Goal: Task Accomplishment & Management: Use online tool/utility

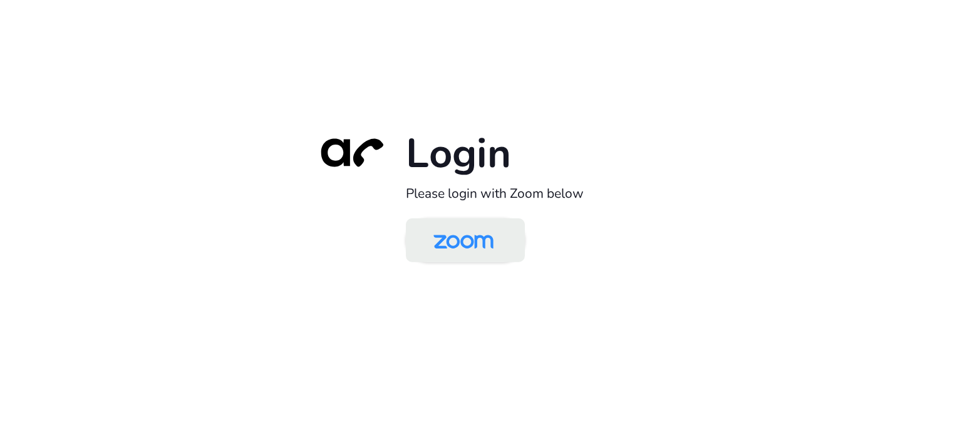
click at [457, 235] on img at bounding box center [463, 241] width 86 height 41
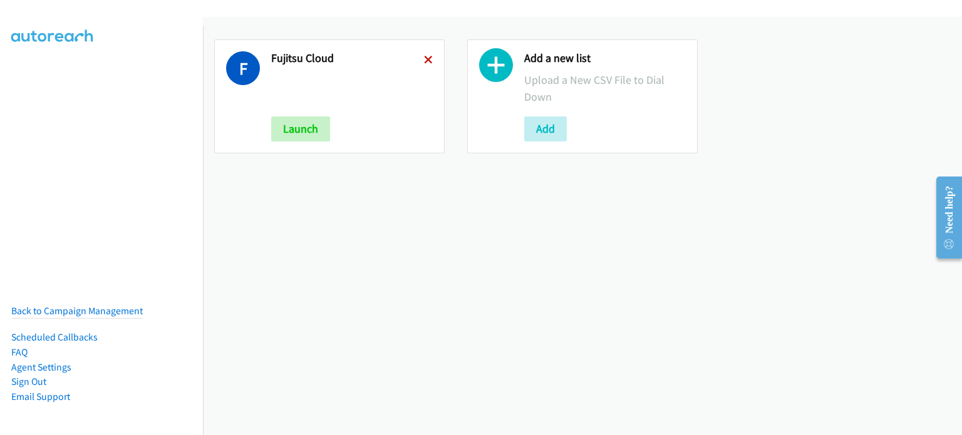
click at [424, 56] on icon at bounding box center [428, 60] width 9 height 9
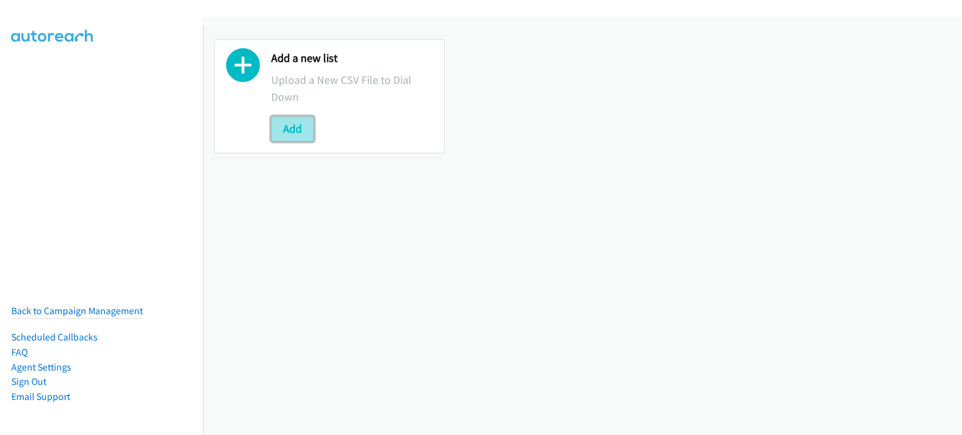
click at [306, 133] on button "Add" at bounding box center [292, 129] width 43 height 25
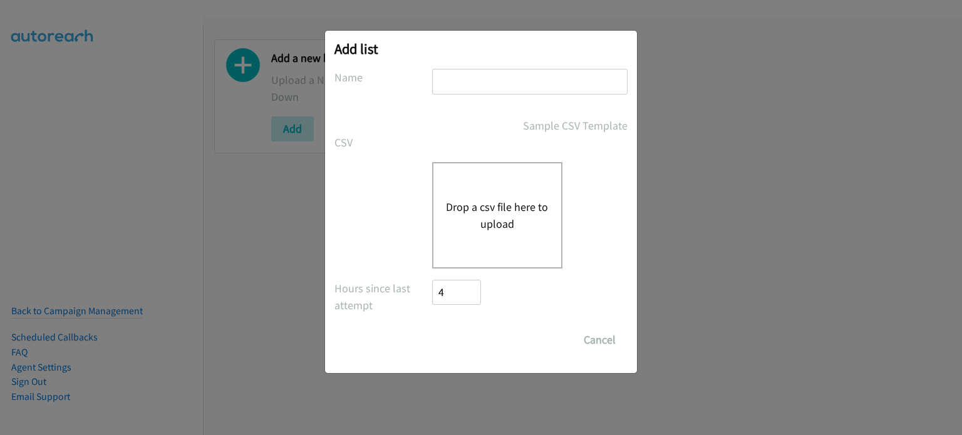
click at [546, 74] on input "text" at bounding box center [530, 82] width 196 height 26
type input "PDK"
click at [500, 200] on button "Drop a csv file here to upload" at bounding box center [497, 216] width 103 height 34
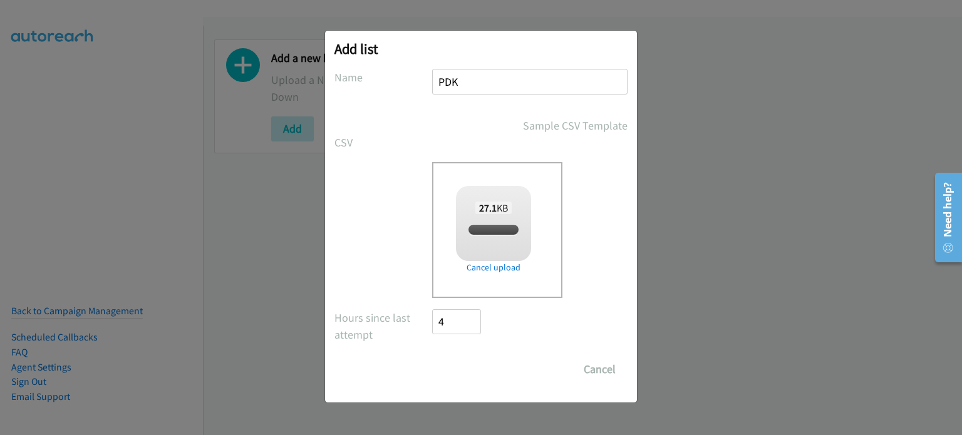
checkbox input "true"
click at [446, 357] on input "Save List" at bounding box center [465, 369] width 66 height 25
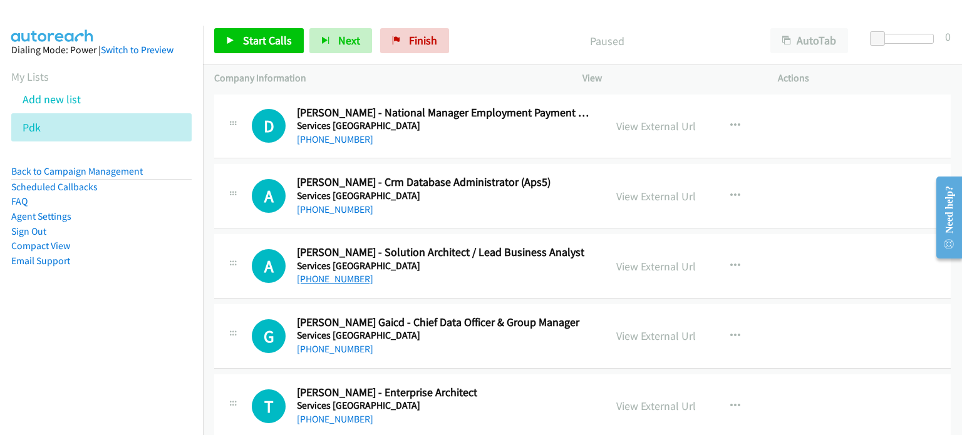
click at [339, 281] on link "+61 431 518 795" at bounding box center [335, 279] width 76 height 12
drag, startPoint x: 810, startPoint y: 273, endPoint x: 708, endPoint y: 270, distance: 101.6
click at [810, 273] on div "A Callback Scheduled Atin Kohli - Solution Architect / Lead Business Analyst Se…" at bounding box center [582, 266] width 737 height 65
click at [635, 263] on link "View External Url" at bounding box center [657, 266] width 80 height 14
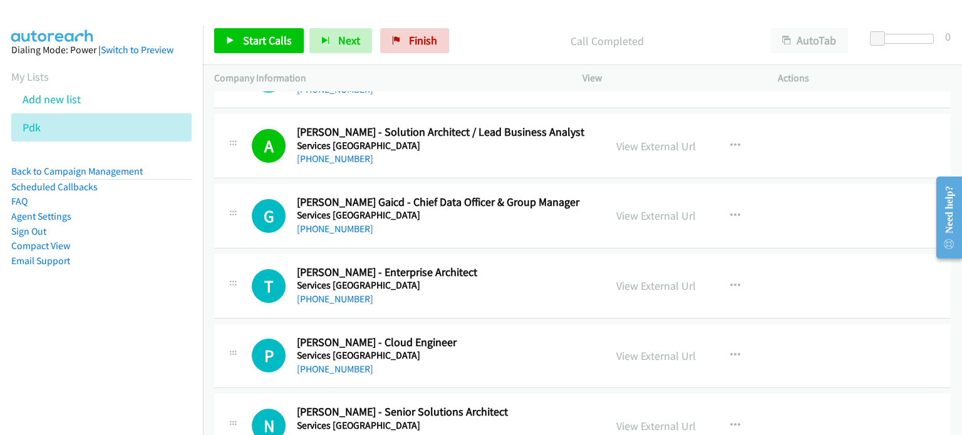
scroll to position [188, 0]
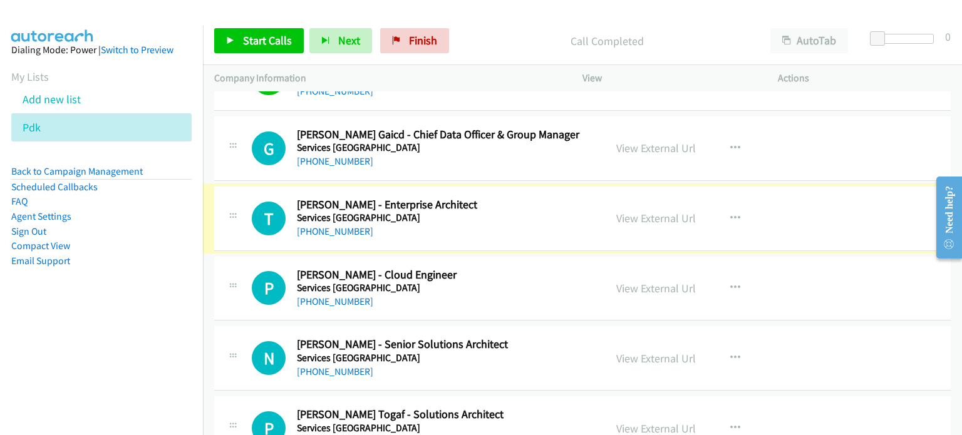
click at [342, 230] on link "+61 402 572 185" at bounding box center [335, 232] width 76 height 12
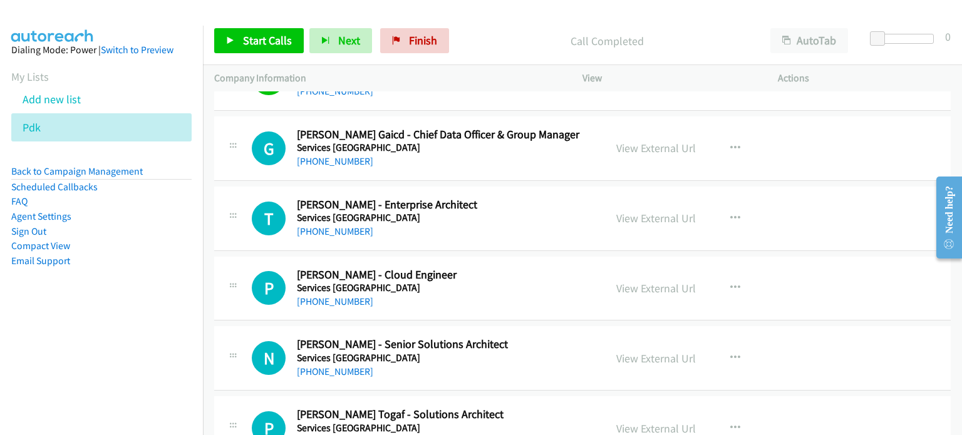
drag, startPoint x: 800, startPoint y: 219, endPoint x: 762, endPoint y: 223, distance: 37.8
click at [800, 219] on div "View External Url View External Url Schedule/Manage Callback Start Calls Here R…" at bounding box center [708, 218] width 207 height 41
click at [638, 217] on link "View External Url" at bounding box center [657, 218] width 80 height 14
click at [404, 47] on link "Finish" at bounding box center [414, 40] width 69 height 25
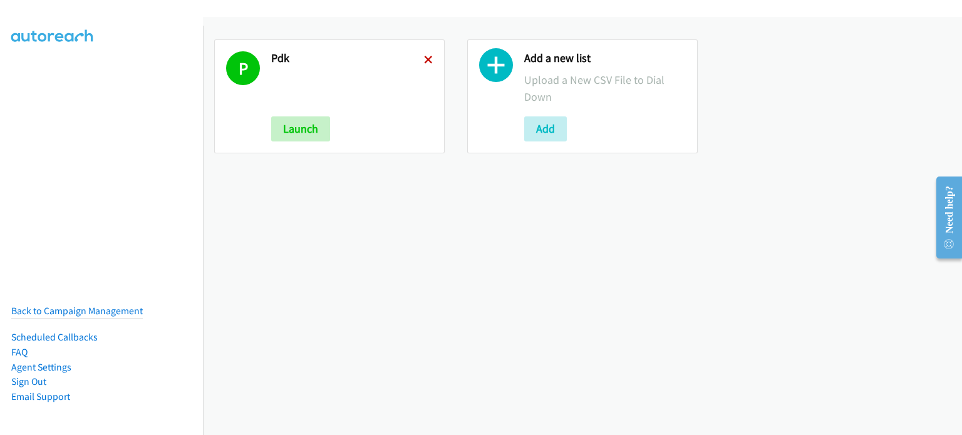
click at [424, 56] on icon at bounding box center [428, 60] width 9 height 9
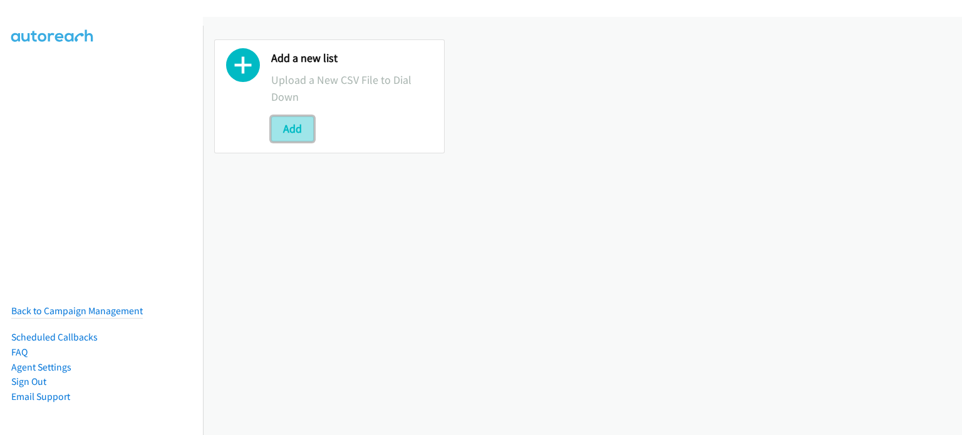
click at [304, 123] on button "Add" at bounding box center [292, 129] width 43 height 25
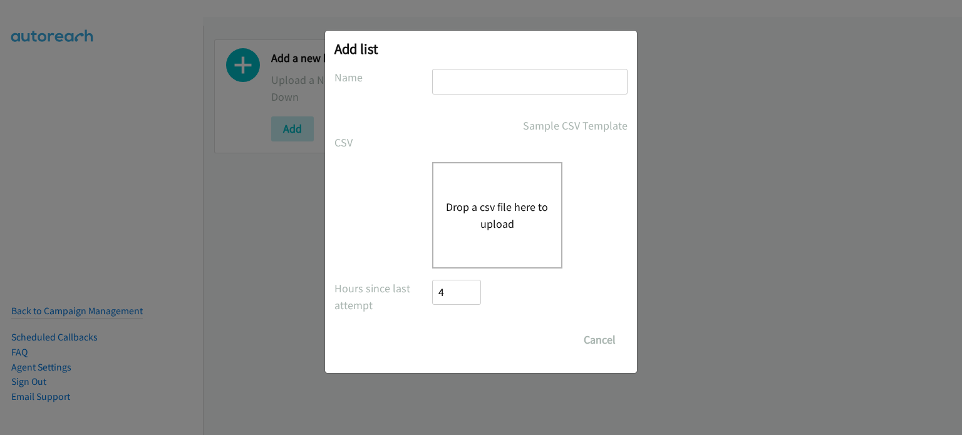
click at [456, 85] on input "text" at bounding box center [530, 82] width 196 height 26
type input "PDK"
click at [539, 221] on button "Drop a csv file here to upload" at bounding box center [497, 216] width 103 height 34
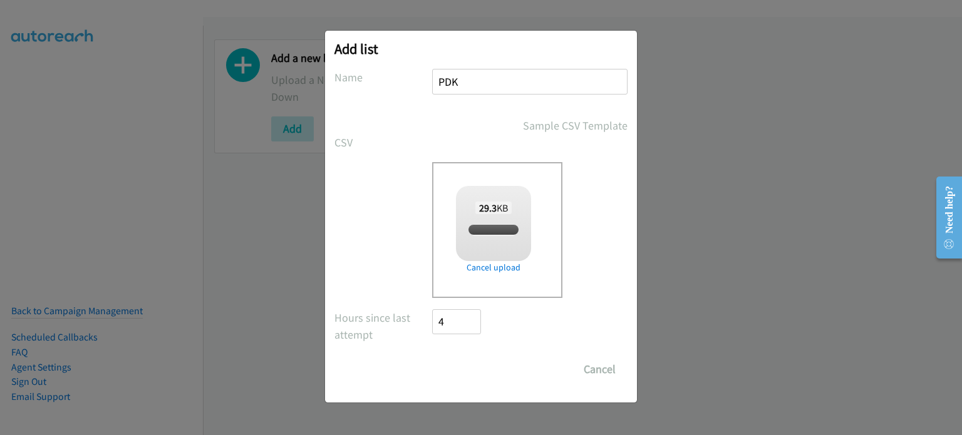
checkbox input "true"
click at [475, 357] on input "Save List" at bounding box center [465, 369] width 66 height 25
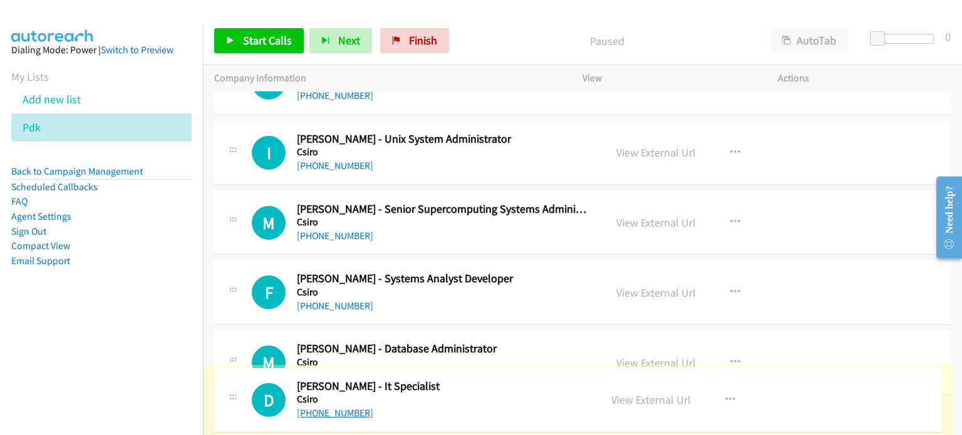
scroll to position [10721, 0]
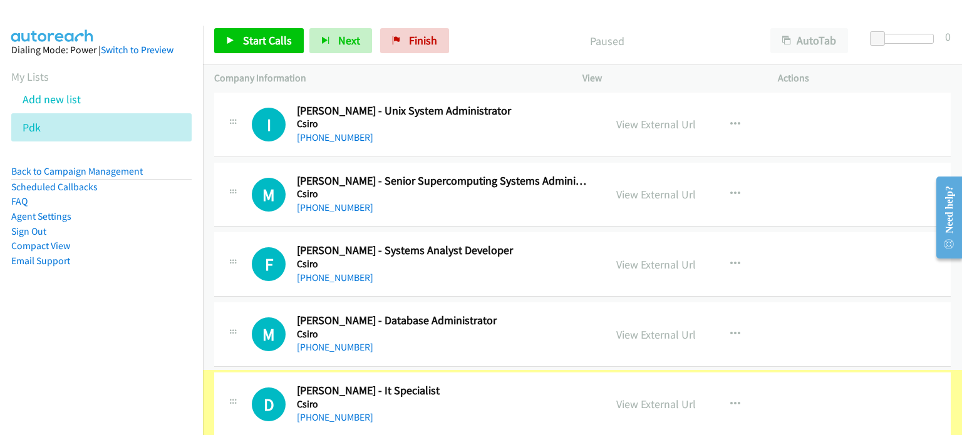
click at [335, 412] on link "+61 411 473 697" at bounding box center [335, 418] width 76 height 12
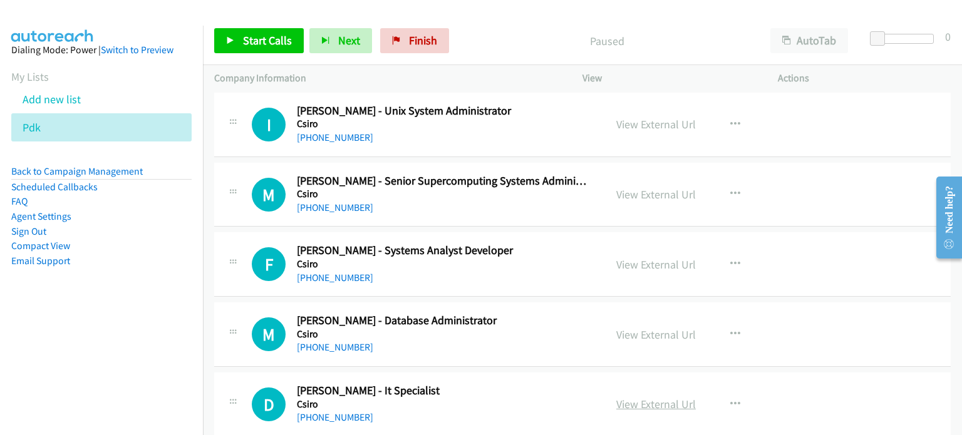
click at [657, 397] on link "View External Url" at bounding box center [657, 404] width 80 height 14
click at [315, 342] on link "+61 3 9545 2176" at bounding box center [335, 348] width 76 height 12
click at [831, 310] on div "M Callback Scheduled Mirek Ryba - Database Administrator Csiro Australia/Sydney…" at bounding box center [582, 335] width 737 height 65
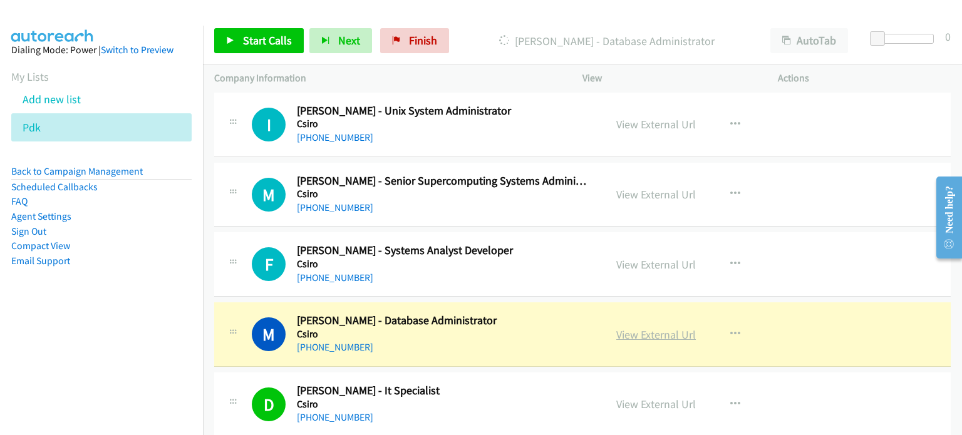
click at [625, 328] on link "View External Url" at bounding box center [657, 335] width 80 height 14
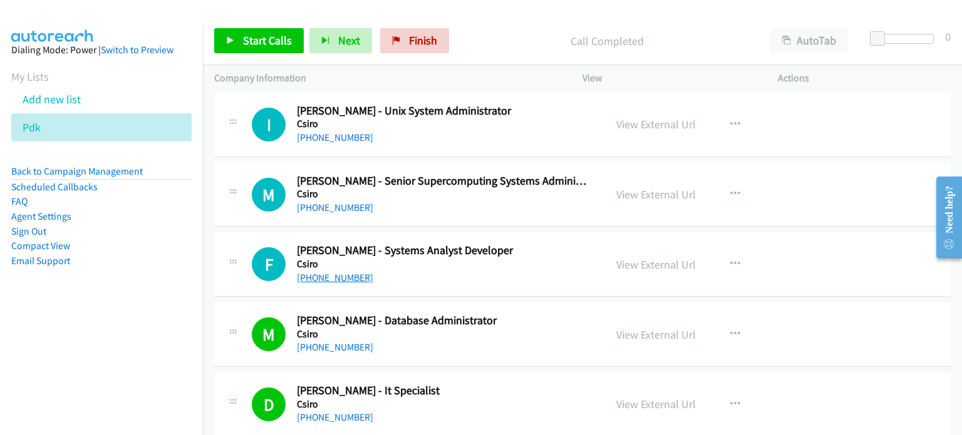
click at [339, 272] on link "+61 434 007 332" at bounding box center [335, 278] width 76 height 12
drag, startPoint x: 858, startPoint y: 249, endPoint x: 724, endPoint y: 250, distance: 134.1
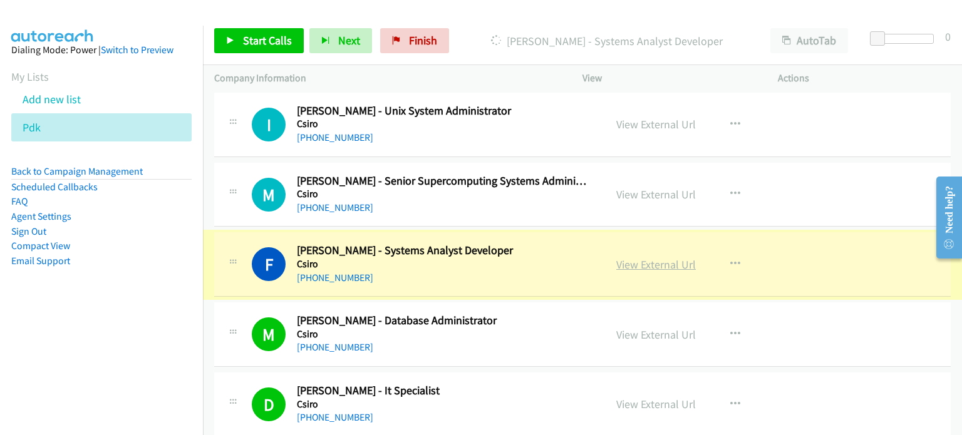
click at [647, 258] on link "View External Url" at bounding box center [657, 265] width 80 height 14
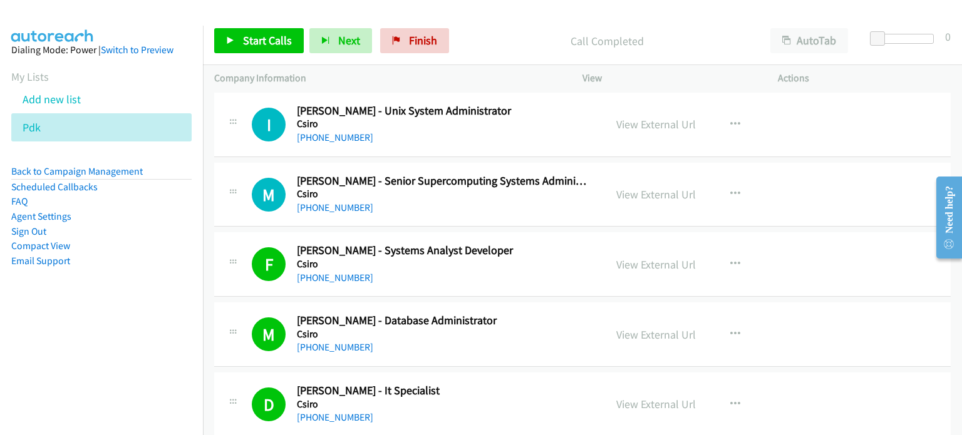
scroll to position [10659, 0]
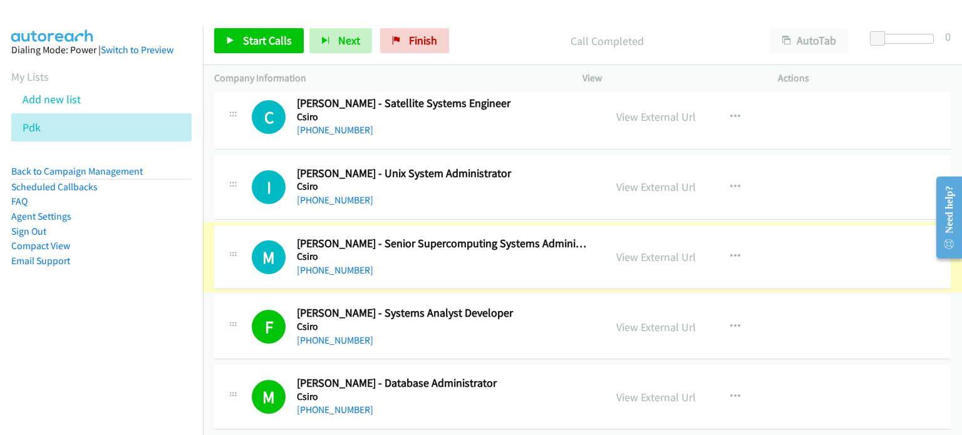
click at [325, 264] on link "+61 8 6436 8860" at bounding box center [335, 270] width 76 height 12
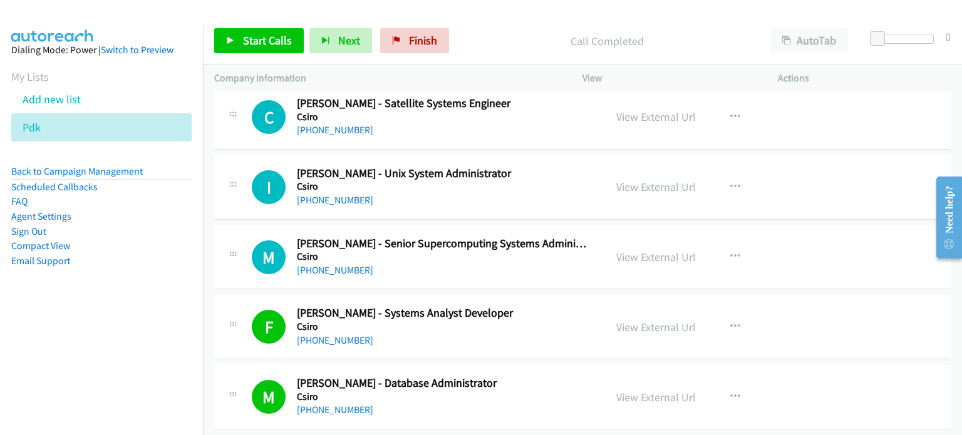
click at [847, 250] on div "M Callback Scheduled Mark O'shea - Senior Supercomputing Systems Administrator …" at bounding box center [582, 258] width 737 height 65
click at [640, 250] on link "View External Url" at bounding box center [657, 257] width 80 height 14
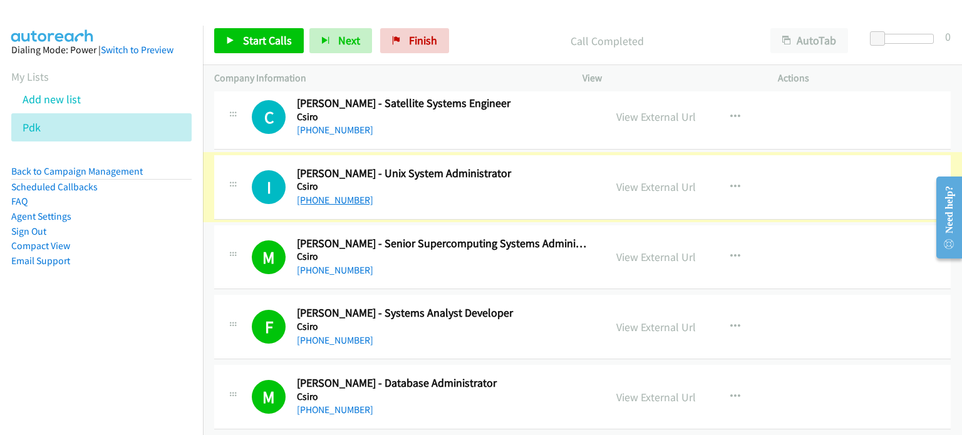
click at [343, 194] on link "+61 7 3214 2333" at bounding box center [335, 200] width 76 height 12
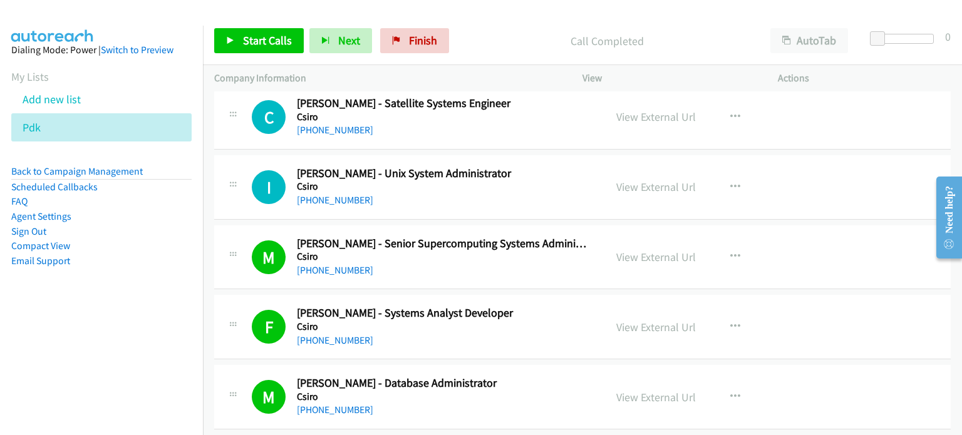
click at [790, 170] on div "View External Url View External Url Schedule/Manage Callback Start Calls Here R…" at bounding box center [708, 187] width 207 height 41
click at [664, 180] on link "View External Url" at bounding box center [657, 187] width 80 height 14
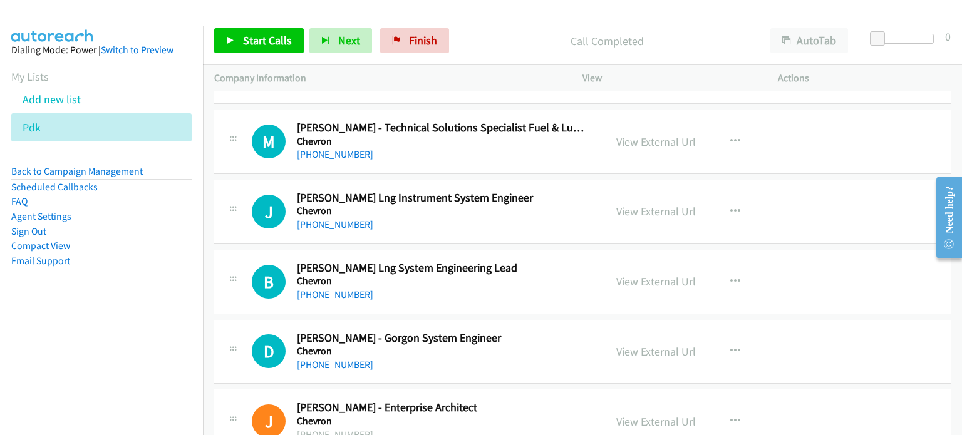
scroll to position [0, 0]
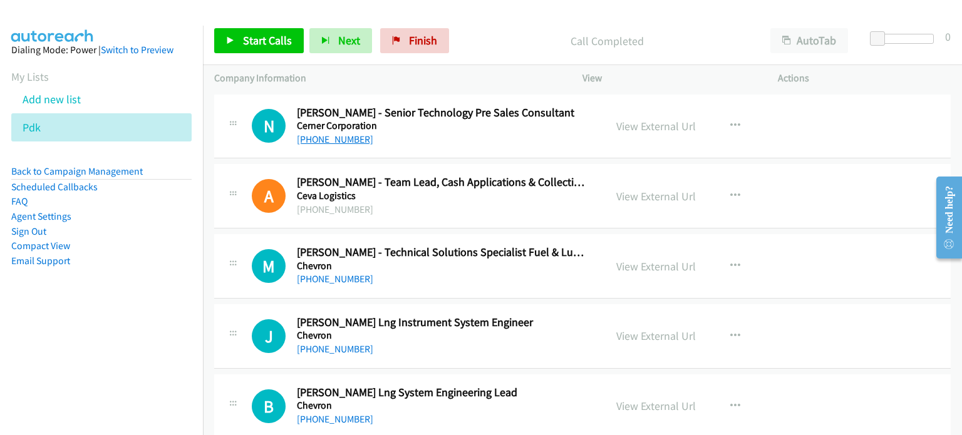
click at [350, 142] on link "+61 437 599 240" at bounding box center [335, 139] width 76 height 12
click at [790, 135] on div "View External Url View External Url Schedule/Manage Callback Start Calls Here R…" at bounding box center [708, 126] width 207 height 41
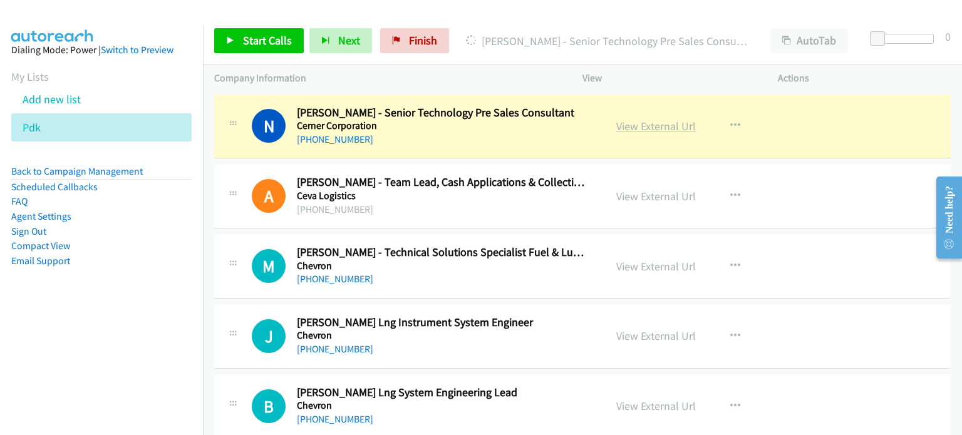
click at [650, 130] on link "View External Url" at bounding box center [657, 126] width 80 height 14
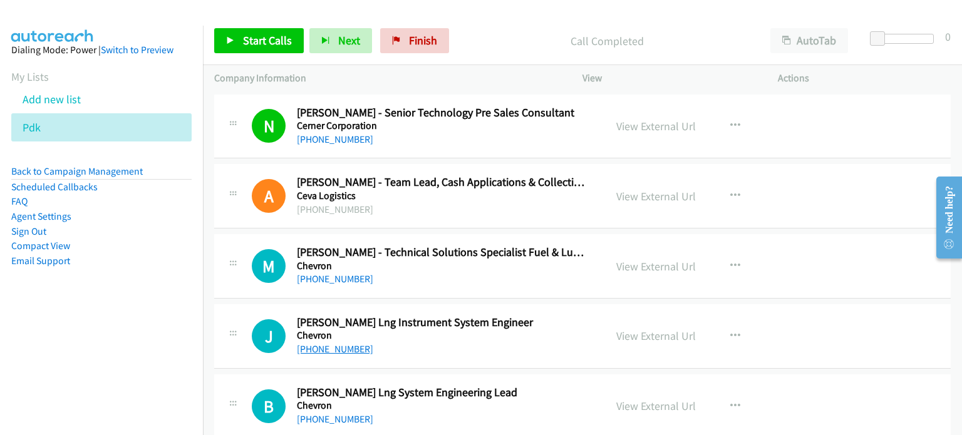
click at [335, 350] on link "+61 450 350 046" at bounding box center [335, 349] width 76 height 12
drag, startPoint x: 819, startPoint y: 340, endPoint x: 803, endPoint y: 340, distance: 16.3
click at [819, 340] on div "J Callback Scheduled Jeff Ku - Wheatstone Lng Instrument System Engineer Chevro…" at bounding box center [582, 337] width 737 height 65
click at [645, 342] on link "View External Url" at bounding box center [657, 336] width 80 height 14
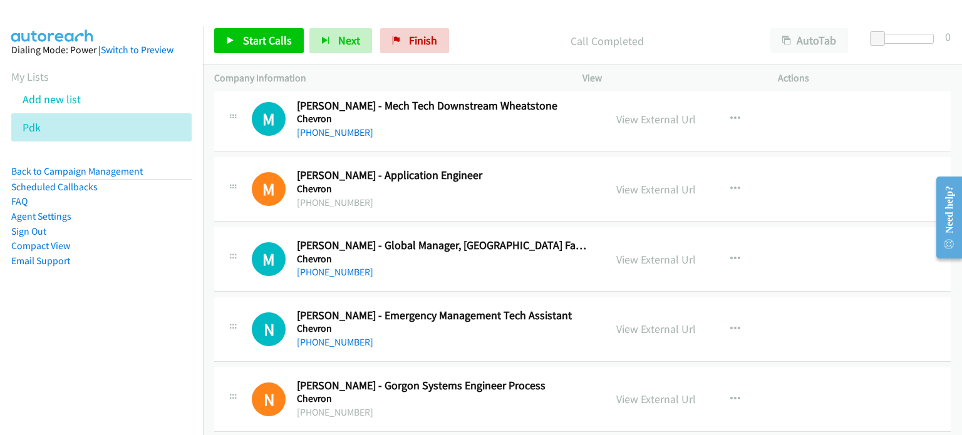
scroll to position [1253, 0]
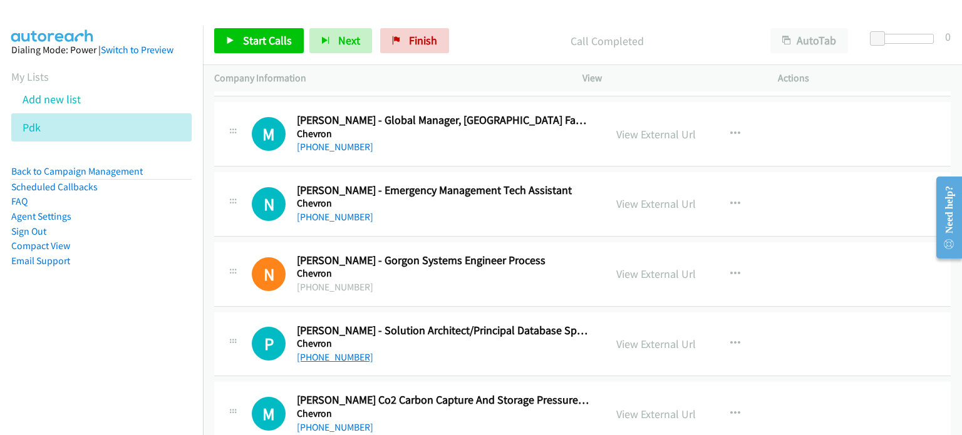
click at [323, 352] on link "+61 433 124 640" at bounding box center [335, 358] width 76 height 12
click at [862, 331] on div "P Callback Scheduled Pramukh Mehrotra - Solution Architect/Principal Database S…" at bounding box center [582, 345] width 737 height 65
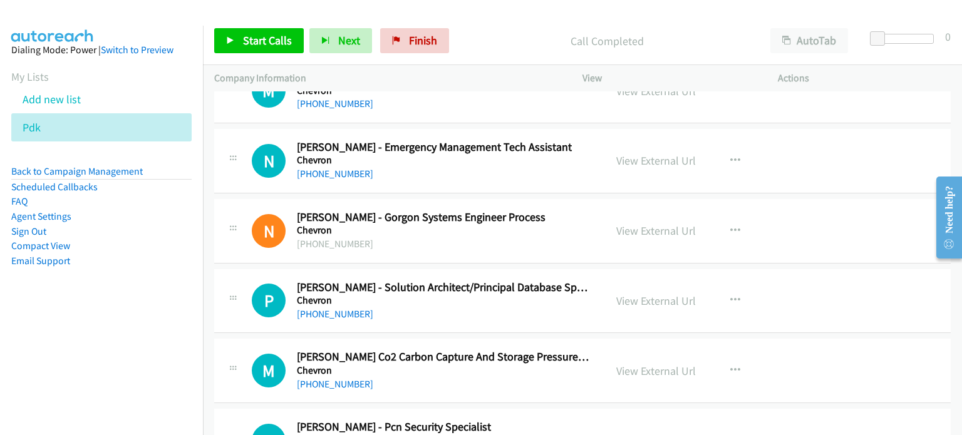
scroll to position [1316, 0]
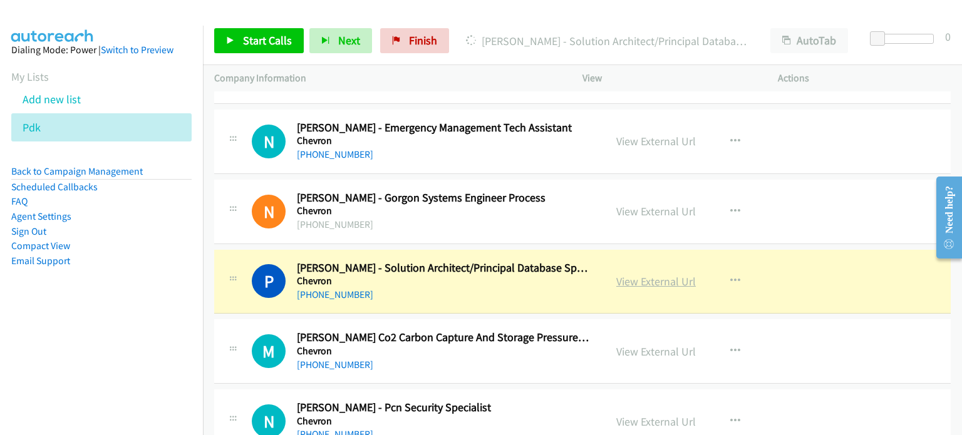
click at [653, 279] on link "View External Url" at bounding box center [657, 281] width 80 height 14
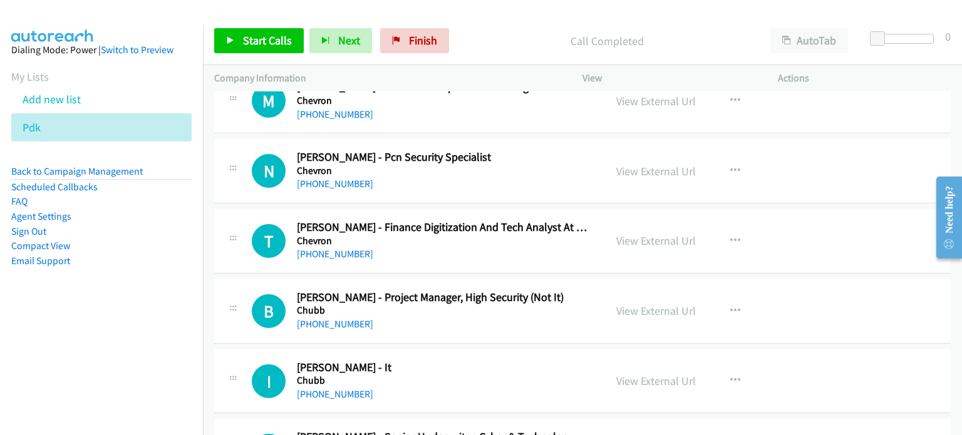
scroll to position [1629, 0]
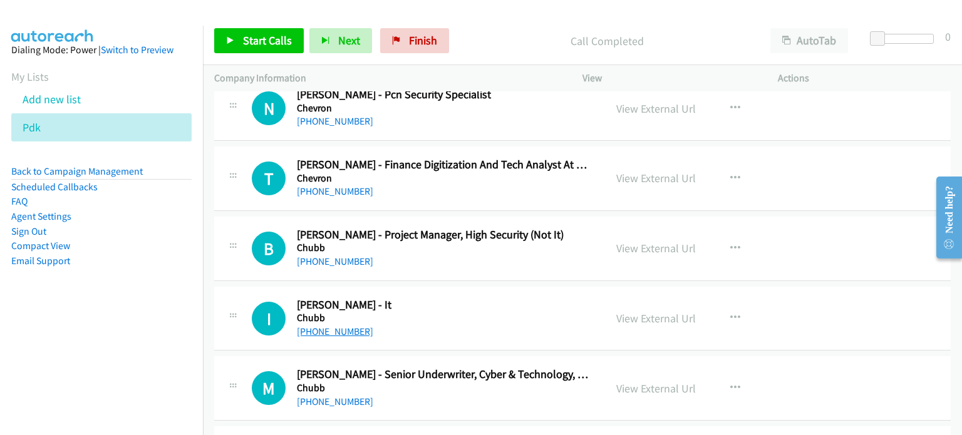
click at [346, 328] on link "+61 401 777 040" at bounding box center [335, 332] width 76 height 12
click at [766, 288] on div "I Callback Scheduled Indra Saseendran - It Chubb Australia/Sydney +61 401 777 0…" at bounding box center [582, 319] width 737 height 65
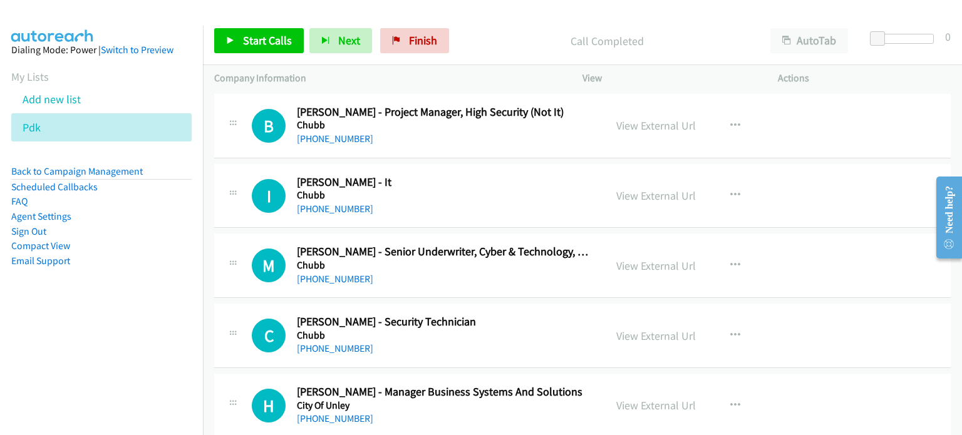
scroll to position [1755, 0]
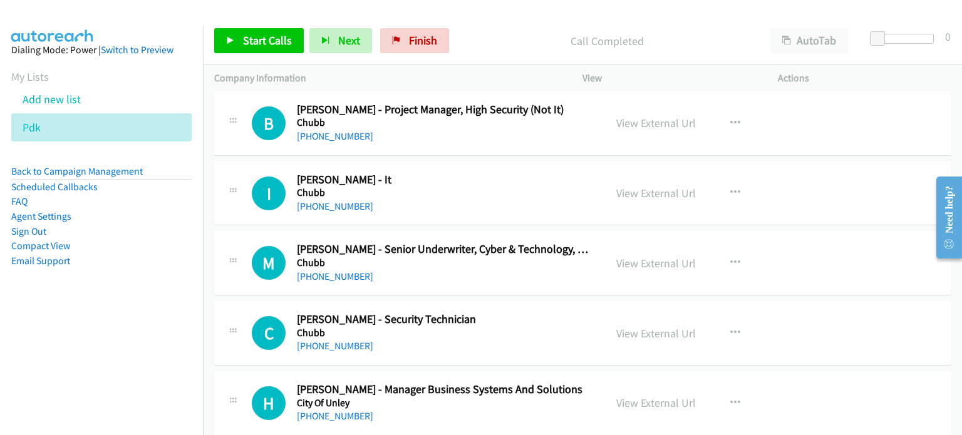
click at [785, 236] on div "M Callback Scheduled Matthew Lowe - Senior Underwriter, Cyber & Technology, Maj…" at bounding box center [582, 263] width 737 height 65
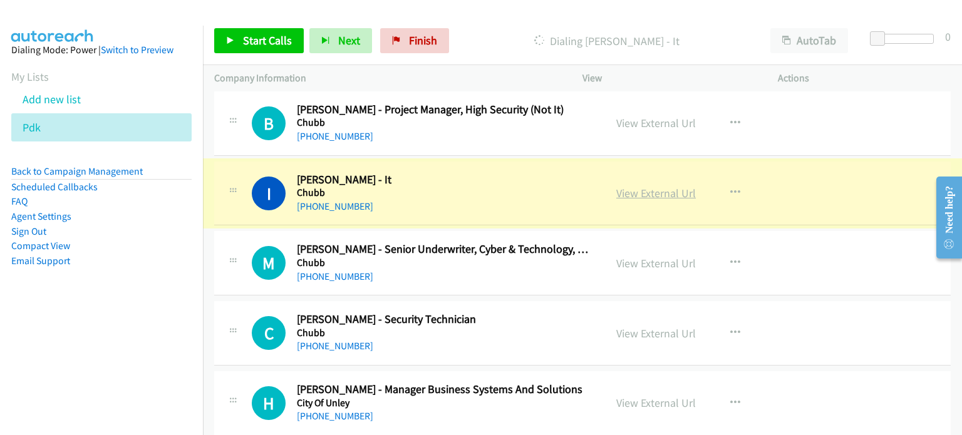
click at [651, 186] on link "View External Url" at bounding box center [657, 193] width 80 height 14
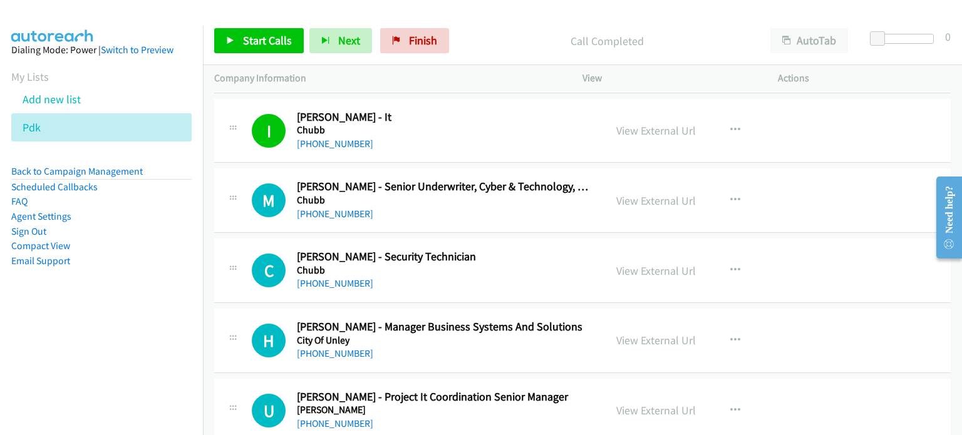
scroll to position [1880, 0]
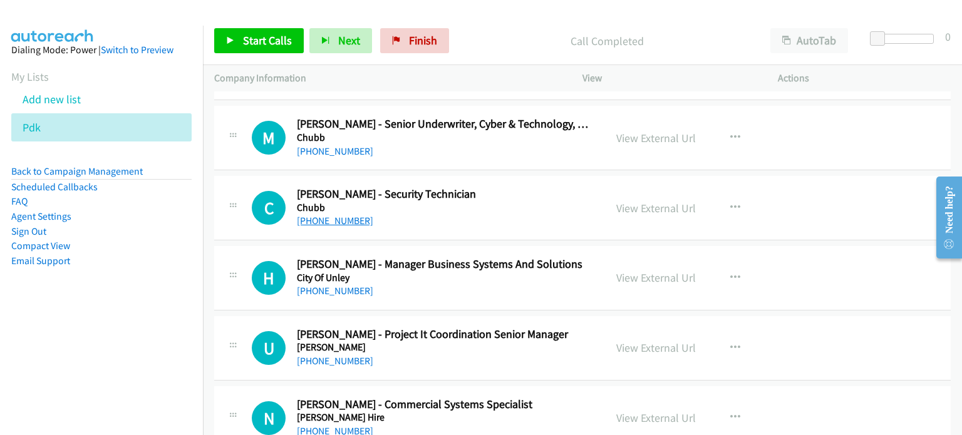
click at [345, 217] on link "+61 466 426 958" at bounding box center [335, 221] width 76 height 12
click at [791, 219] on div "View External Url View External Url Schedule/Manage Callback Start Calls Here R…" at bounding box center [708, 207] width 207 height 41
click at [672, 209] on link "View External Url" at bounding box center [657, 208] width 80 height 14
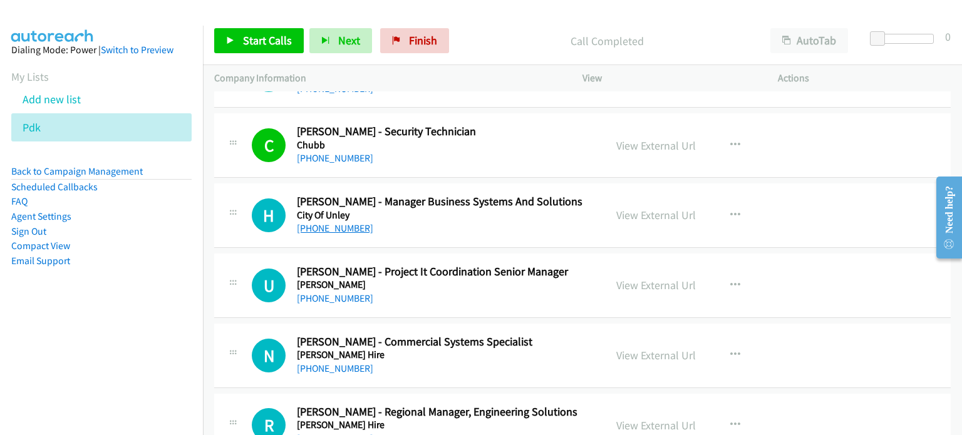
click at [341, 225] on link "+61 433 347 763" at bounding box center [335, 228] width 76 height 12
drag, startPoint x: 843, startPoint y: 212, endPoint x: 820, endPoint y: 211, distance: 23.2
click at [843, 212] on div "H Callback Scheduled Hollie Keon - Manager Business Systems And Solutions City …" at bounding box center [582, 216] width 737 height 65
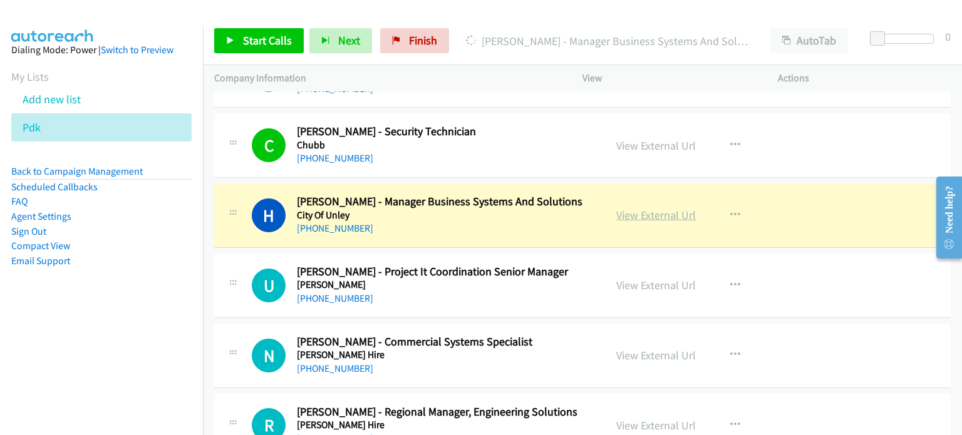
click at [667, 208] on link "View External Url" at bounding box center [657, 215] width 80 height 14
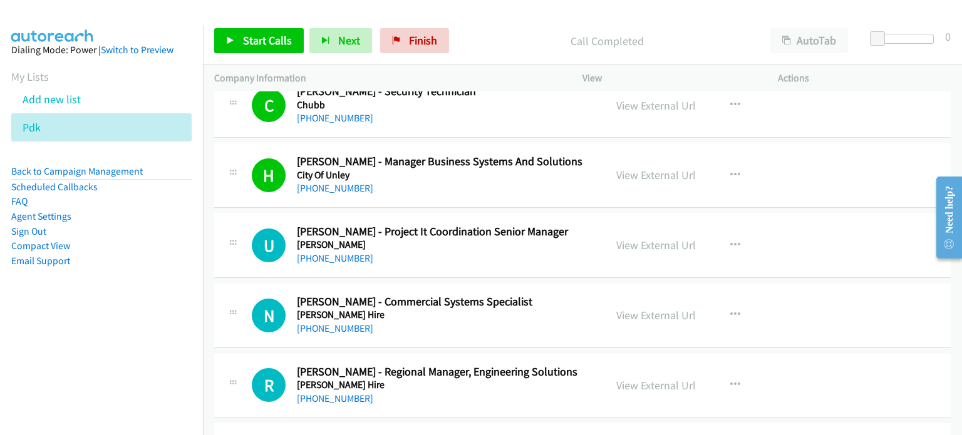
scroll to position [2005, 0]
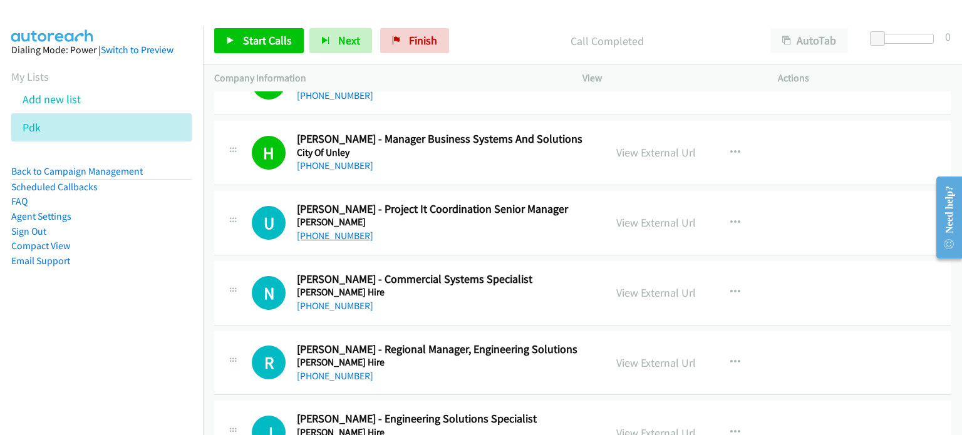
click at [335, 235] on link "+61 435 320 218" at bounding box center [335, 236] width 76 height 12
drag, startPoint x: 793, startPoint y: 201, endPoint x: 746, endPoint y: 215, distance: 48.6
click at [793, 202] on div "View External Url View External Url Schedule/Manage Callback Start Calls Here R…" at bounding box center [708, 222] width 207 height 41
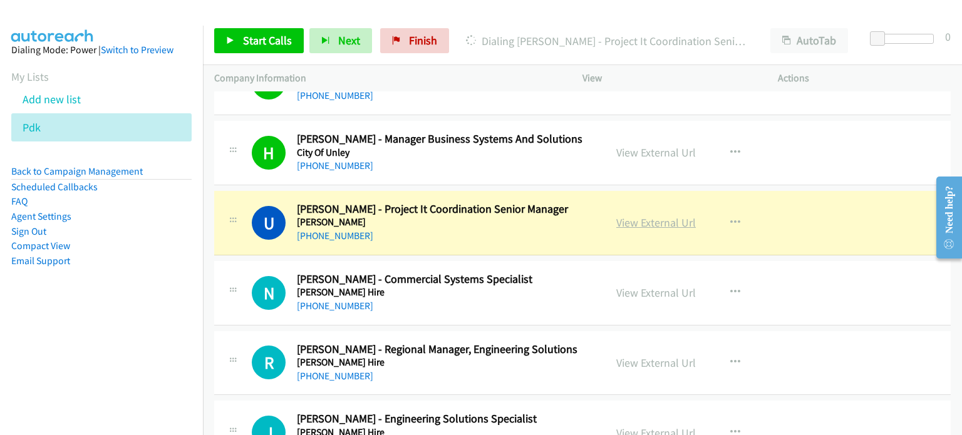
click at [660, 223] on link "View External Url" at bounding box center [657, 223] width 80 height 14
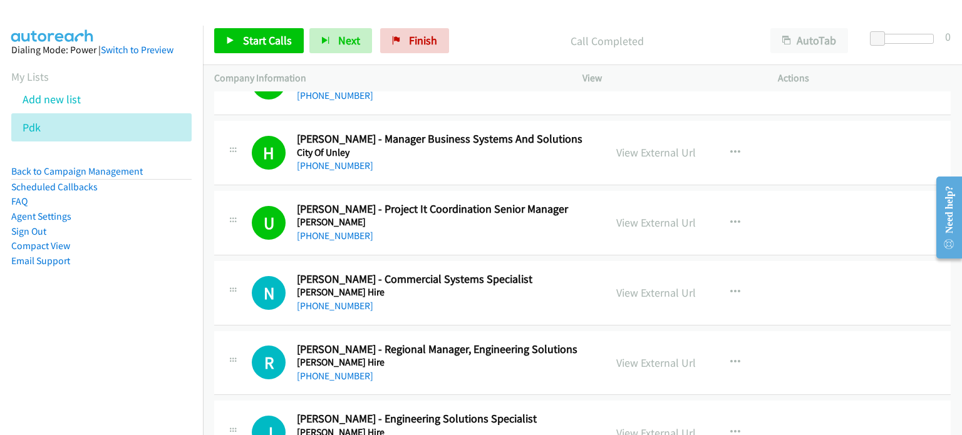
scroll to position [1943, 0]
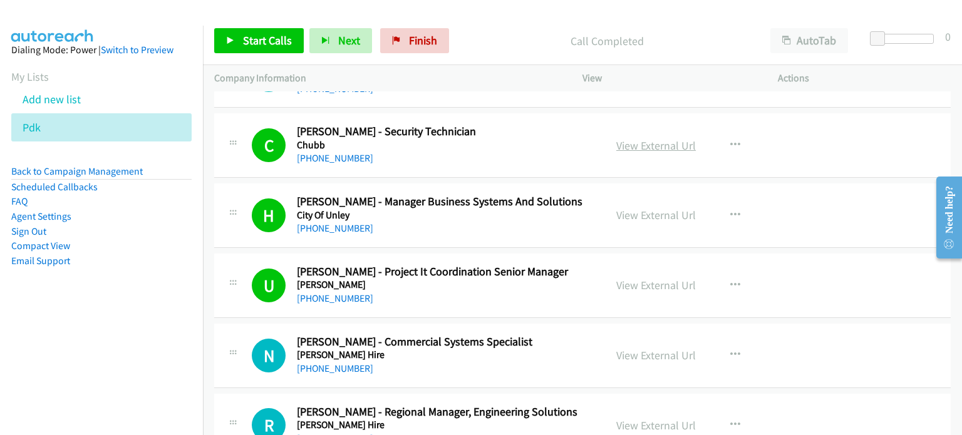
click at [655, 145] on link "View External Url" at bounding box center [657, 145] width 80 height 14
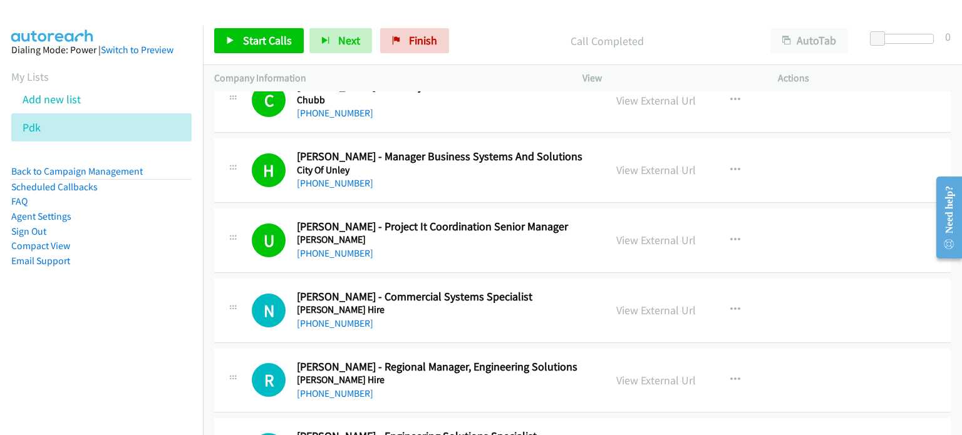
scroll to position [2068, 0]
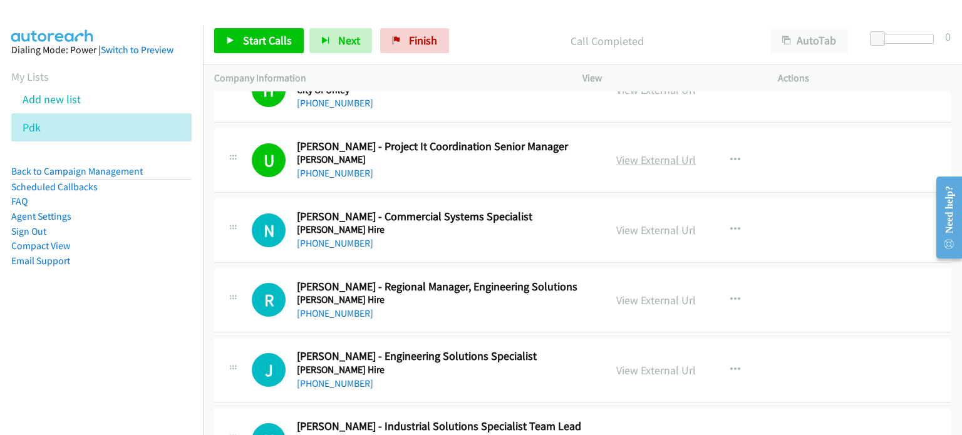
click at [664, 156] on link "View External Url" at bounding box center [657, 160] width 80 height 14
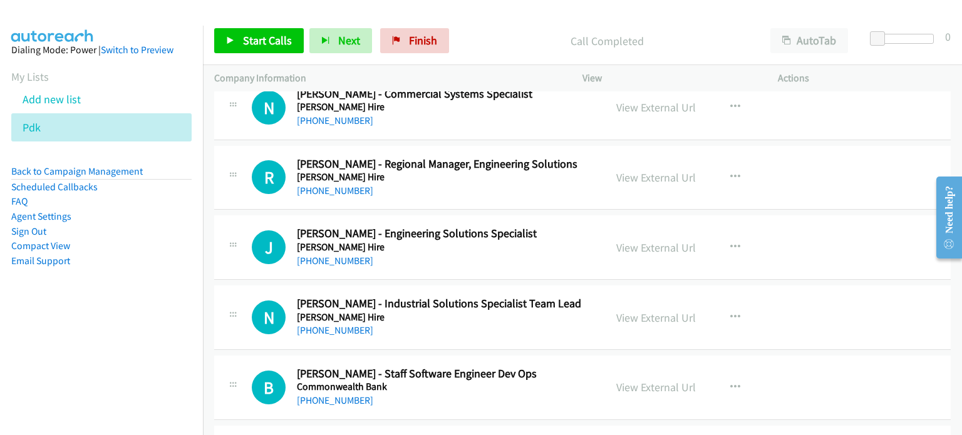
scroll to position [2256, 0]
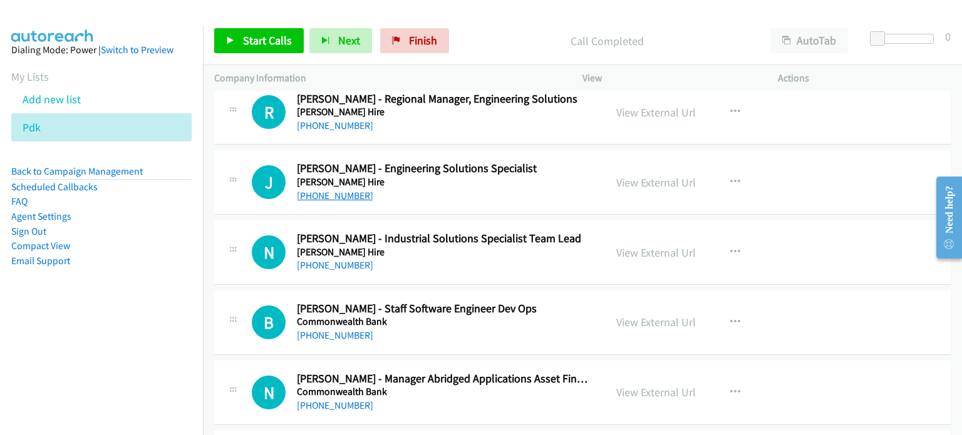
click at [326, 191] on link "+61 479 177 272" at bounding box center [335, 196] width 76 height 12
click at [785, 197] on div "View External Url View External Url Schedule/Manage Callback Start Calls Here R…" at bounding box center [708, 182] width 207 height 41
click at [670, 178] on link "View External Url" at bounding box center [657, 182] width 80 height 14
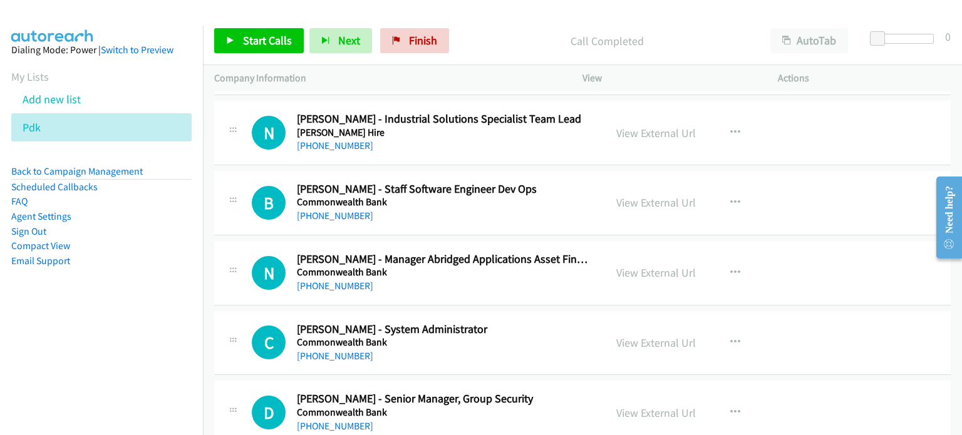
scroll to position [2381, 0]
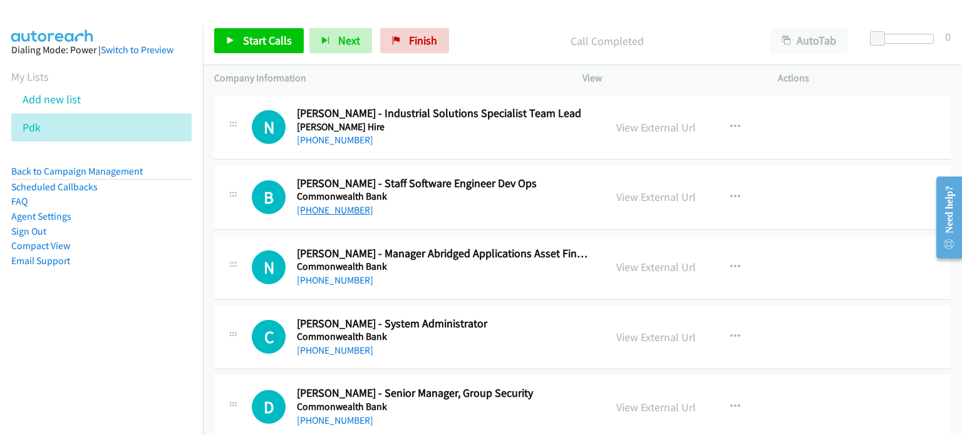
click at [341, 207] on link "+61 452 266 886" at bounding box center [335, 210] width 76 height 12
click at [862, 201] on div "B Callback Scheduled Bill Wei - Staff Software Engineer Dev Ops Commonwealth Ba…" at bounding box center [582, 197] width 737 height 65
click at [638, 193] on link "View External Url" at bounding box center [657, 197] width 80 height 14
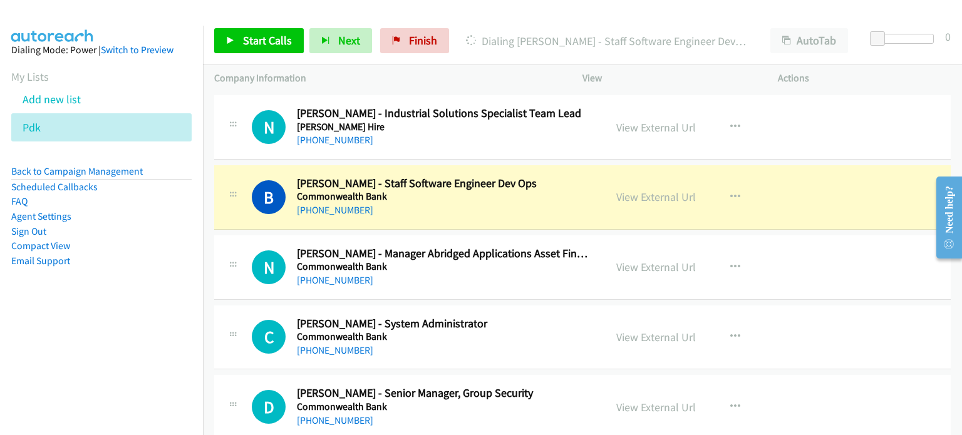
click at [736, 100] on div "N Callback Scheduled Neil Moore - Industrial Solutions Specialist Team Lead Coa…" at bounding box center [582, 127] width 737 height 65
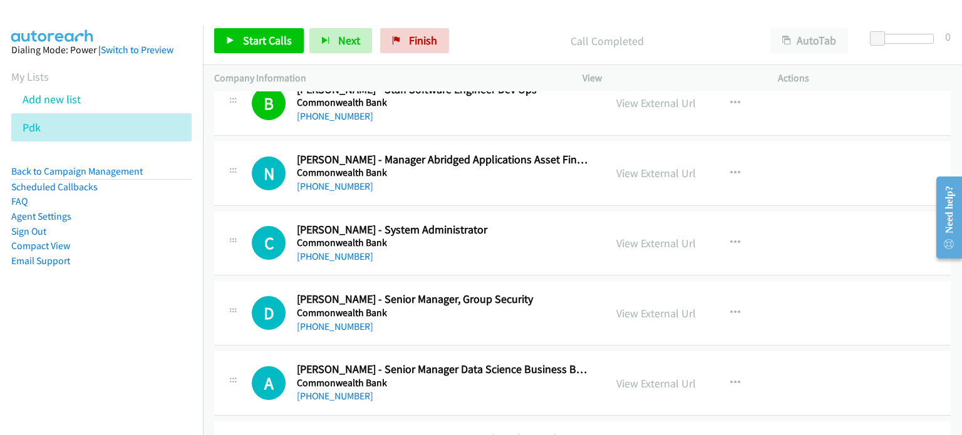
scroll to position [2506, 0]
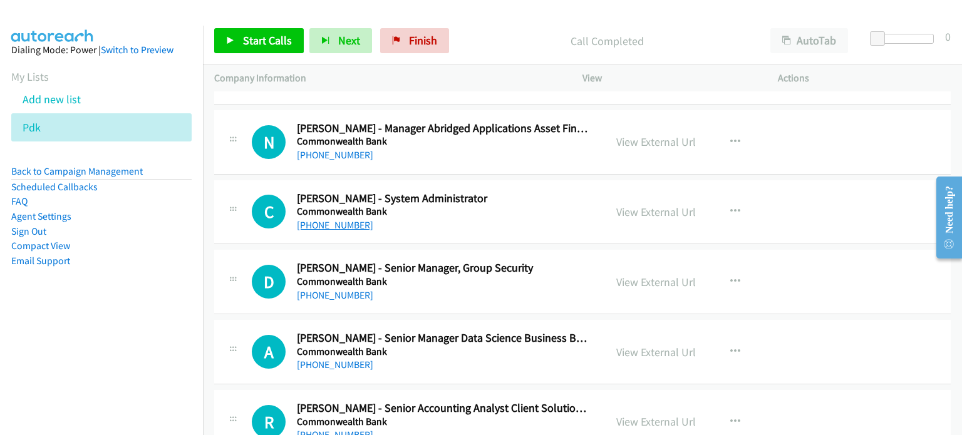
click at [346, 220] on link "+61 2 8388 3339" at bounding box center [335, 225] width 76 height 12
drag, startPoint x: 812, startPoint y: 212, endPoint x: 792, endPoint y: 212, distance: 20.1
click at [812, 212] on div "C Callback Scheduled Cody Gunning - System Administrator Commonwealth Bank Aust…" at bounding box center [582, 212] width 737 height 65
click at [672, 205] on link "View External Url" at bounding box center [657, 212] width 80 height 14
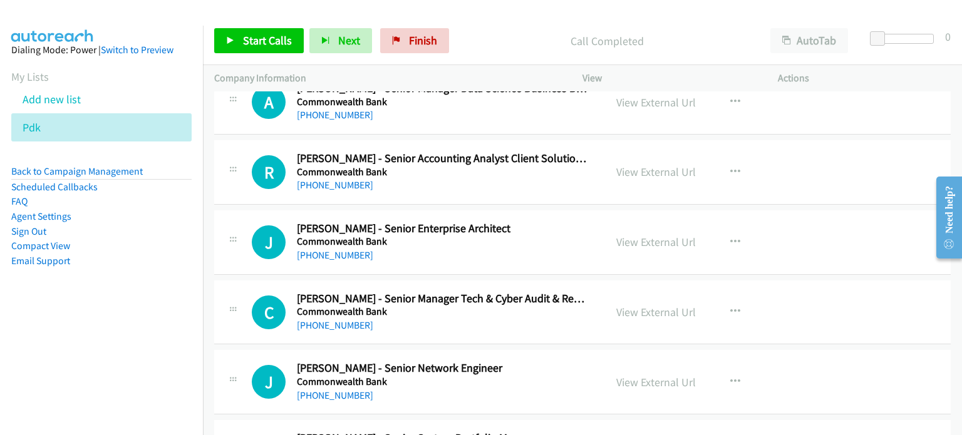
scroll to position [2757, 0]
click at [353, 251] on link "+61 2 9916 2407" at bounding box center [335, 255] width 76 height 12
drag, startPoint x: 853, startPoint y: 228, endPoint x: 684, endPoint y: 231, distance: 169.2
click at [853, 228] on div "J Callback Scheduled John Searle - Senior Enterprise Architect Commonwealth Ban…" at bounding box center [582, 242] width 737 height 65
click at [659, 241] on link "View External Url" at bounding box center [657, 241] width 80 height 14
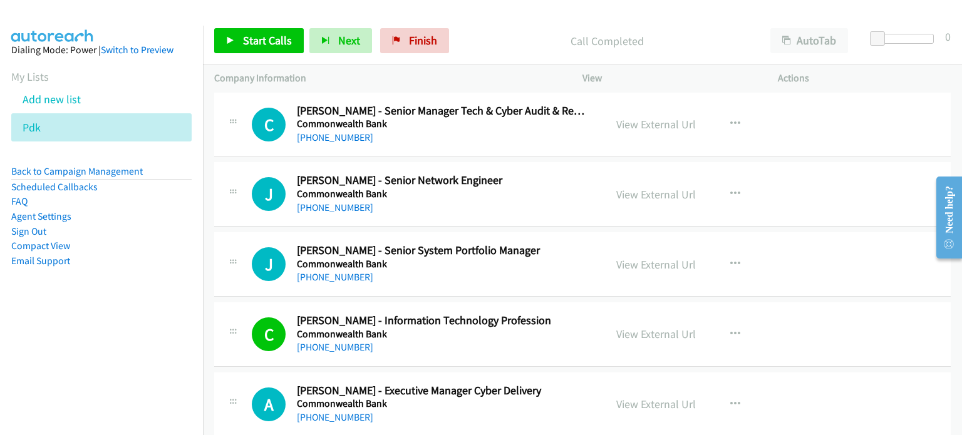
scroll to position [2945, 0]
click at [336, 202] on link "+61 411 980 245" at bounding box center [335, 207] width 76 height 12
click at [816, 193] on div "J Callback Scheduled John Olumide Oriloye - Senior Network Engineer Commonwealt…" at bounding box center [582, 194] width 737 height 65
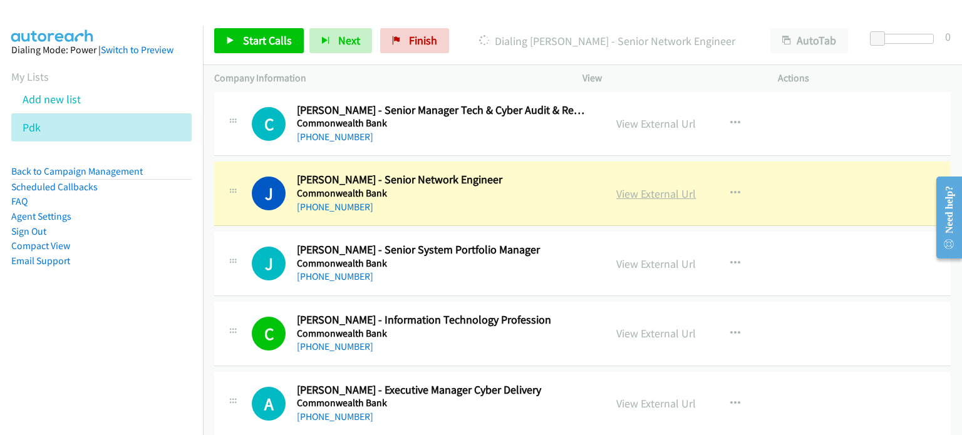
click at [658, 187] on link "View External Url" at bounding box center [657, 194] width 80 height 14
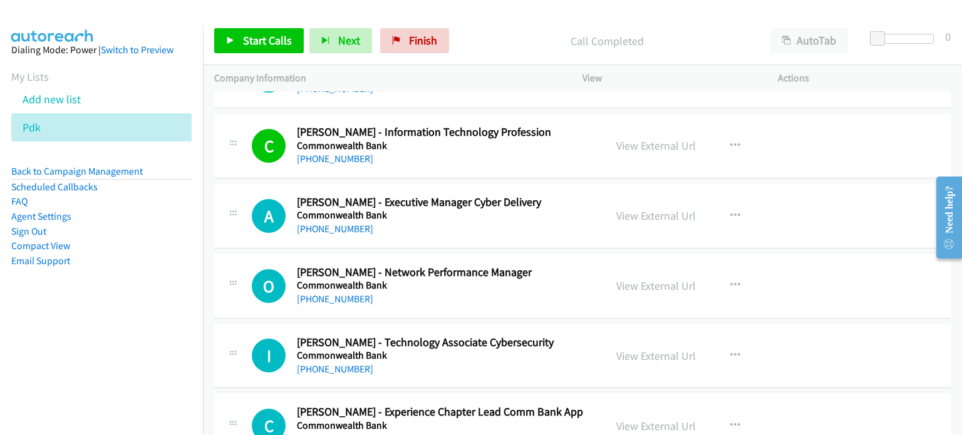
scroll to position [3196, 0]
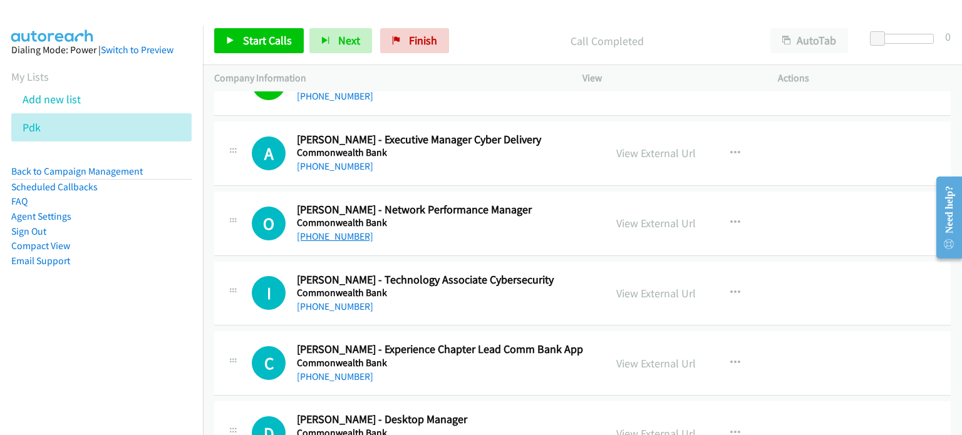
click at [339, 231] on link "+61 423 800 143" at bounding box center [335, 237] width 76 height 12
drag, startPoint x: 850, startPoint y: 194, endPoint x: 820, endPoint y: 200, distance: 30.6
click at [850, 194] on div "O Callback Scheduled Oliver Allen - Network Performance Manager Commonwealth Ba…" at bounding box center [582, 224] width 737 height 65
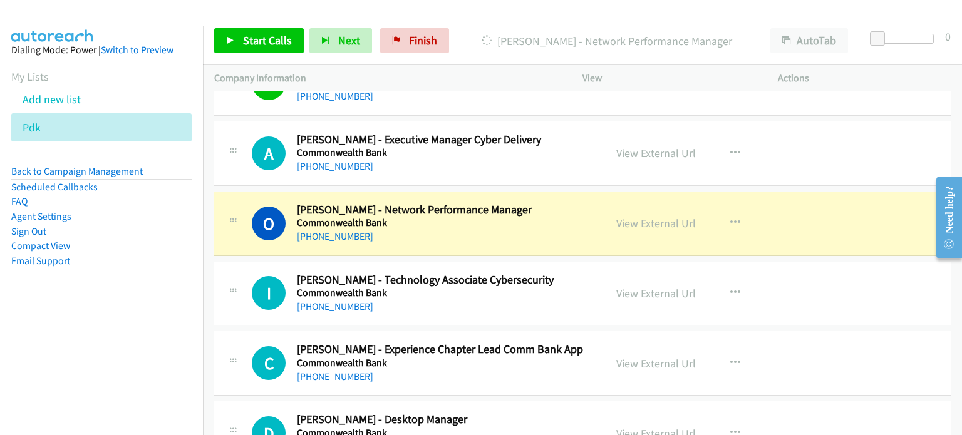
click at [634, 216] on link "View External Url" at bounding box center [657, 223] width 80 height 14
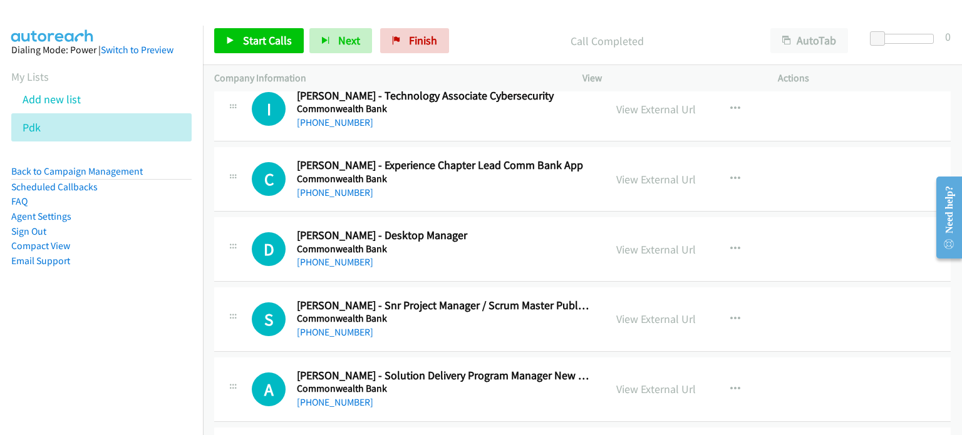
scroll to position [3384, 0]
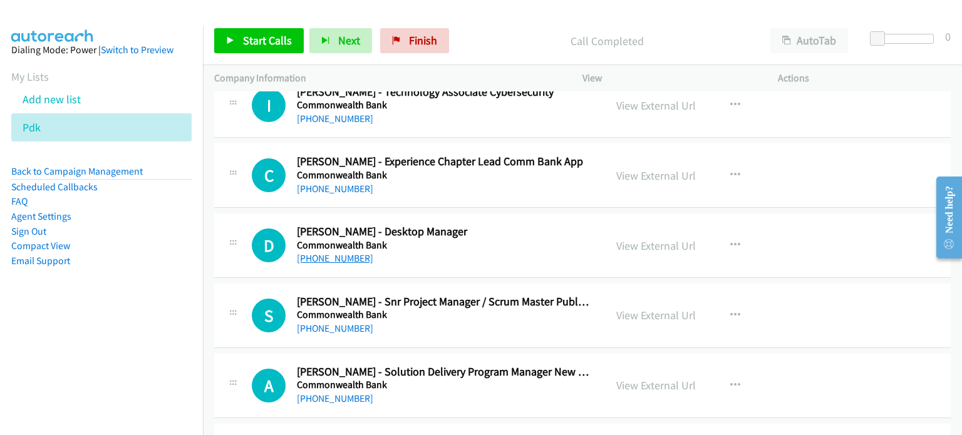
click at [345, 253] on link "+61 476 884 373" at bounding box center [335, 259] width 76 height 12
click at [798, 211] on td "D Callback Scheduled Dave Mc Leod - Desktop Manager Commonwealth Bank Australia…" at bounding box center [582, 246] width 759 height 70
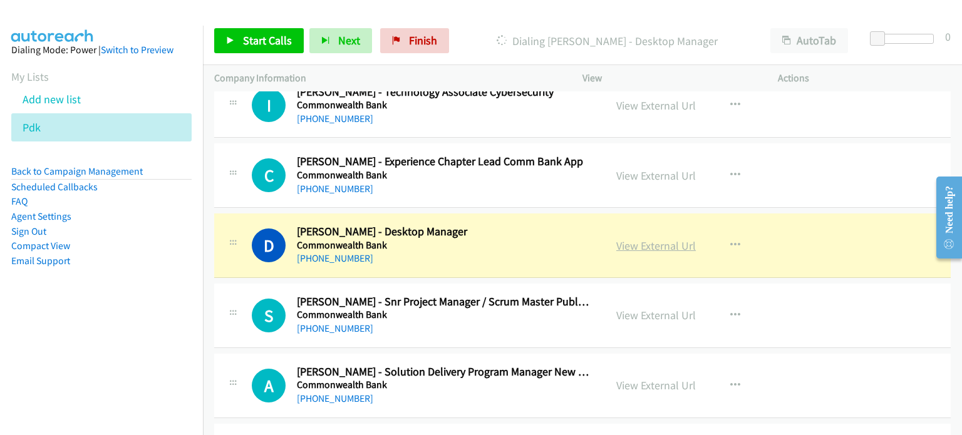
click at [674, 244] on link "View External Url" at bounding box center [657, 246] width 80 height 14
